Goal: Entertainment & Leisure: Consume media (video, audio)

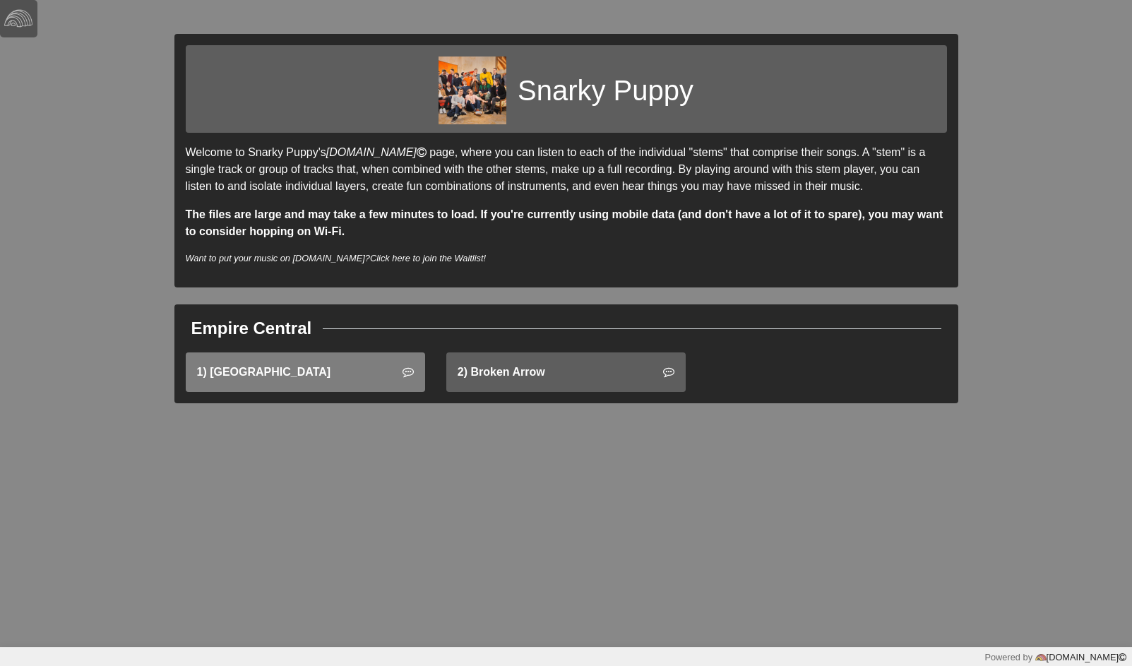
click at [369, 379] on link "1) [GEOGRAPHIC_DATA]" at bounding box center [305, 372] width 239 height 40
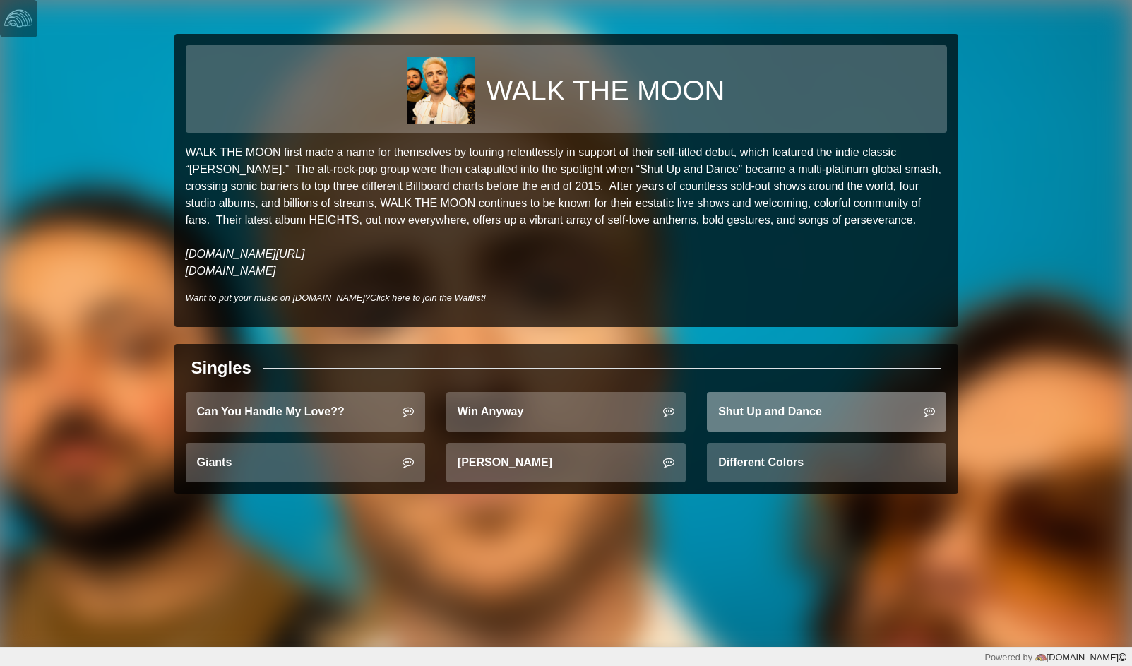
click at [772, 405] on link "Shut Up and Dance" at bounding box center [826, 412] width 239 height 40
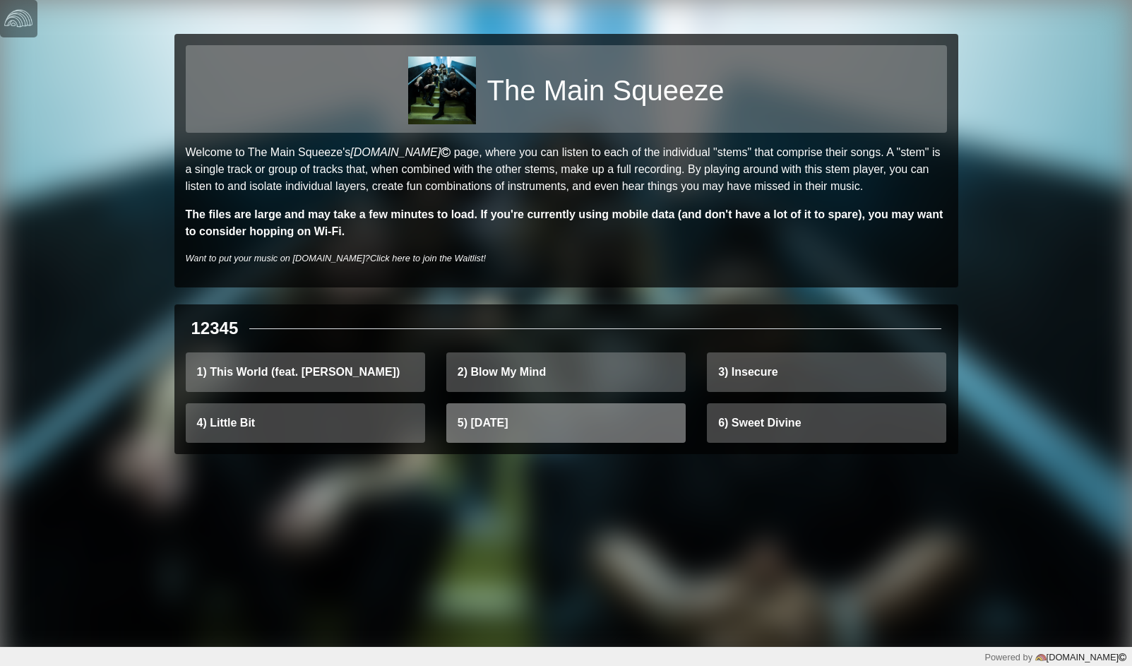
click at [572, 437] on link "5) Karma" at bounding box center [565, 423] width 239 height 40
